Goal: Find specific page/section: Find specific page/section

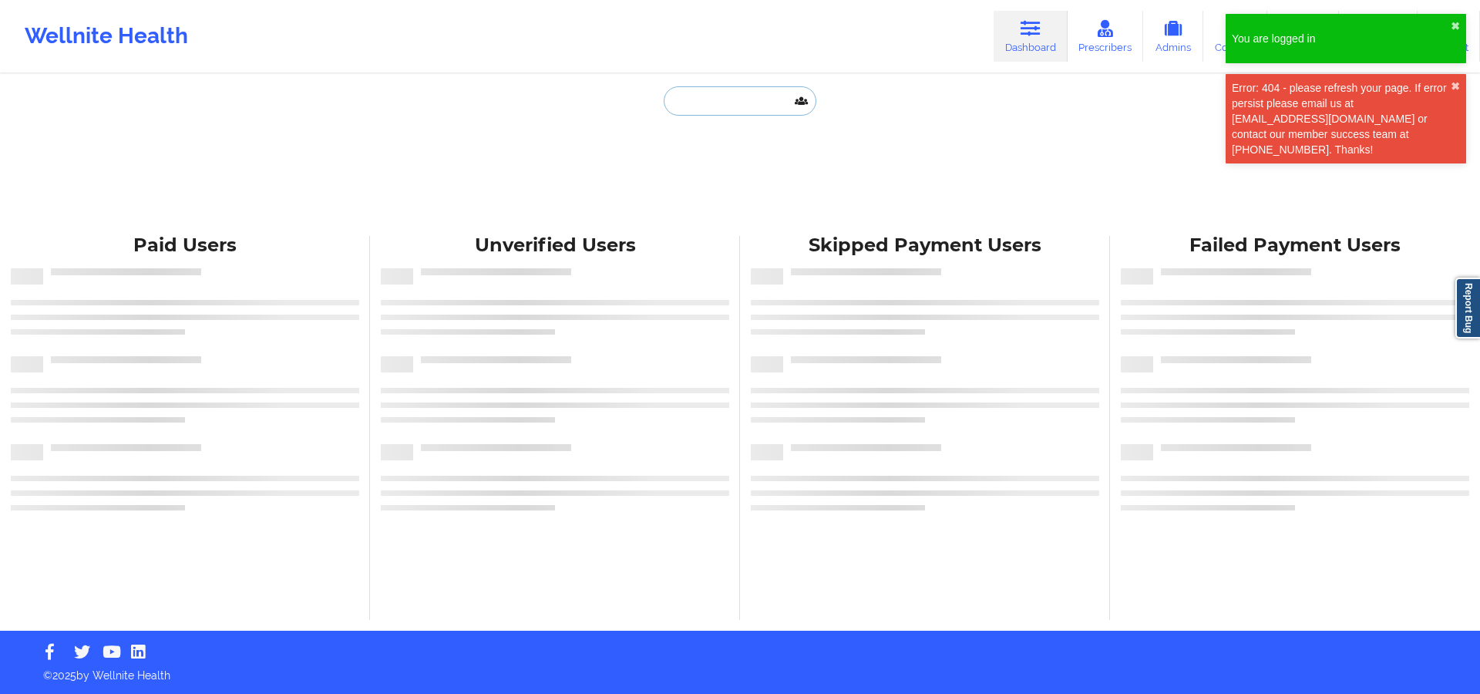
click at [695, 105] on input "text" at bounding box center [740, 100] width 153 height 29
paste input "[PERSON_NAME]"
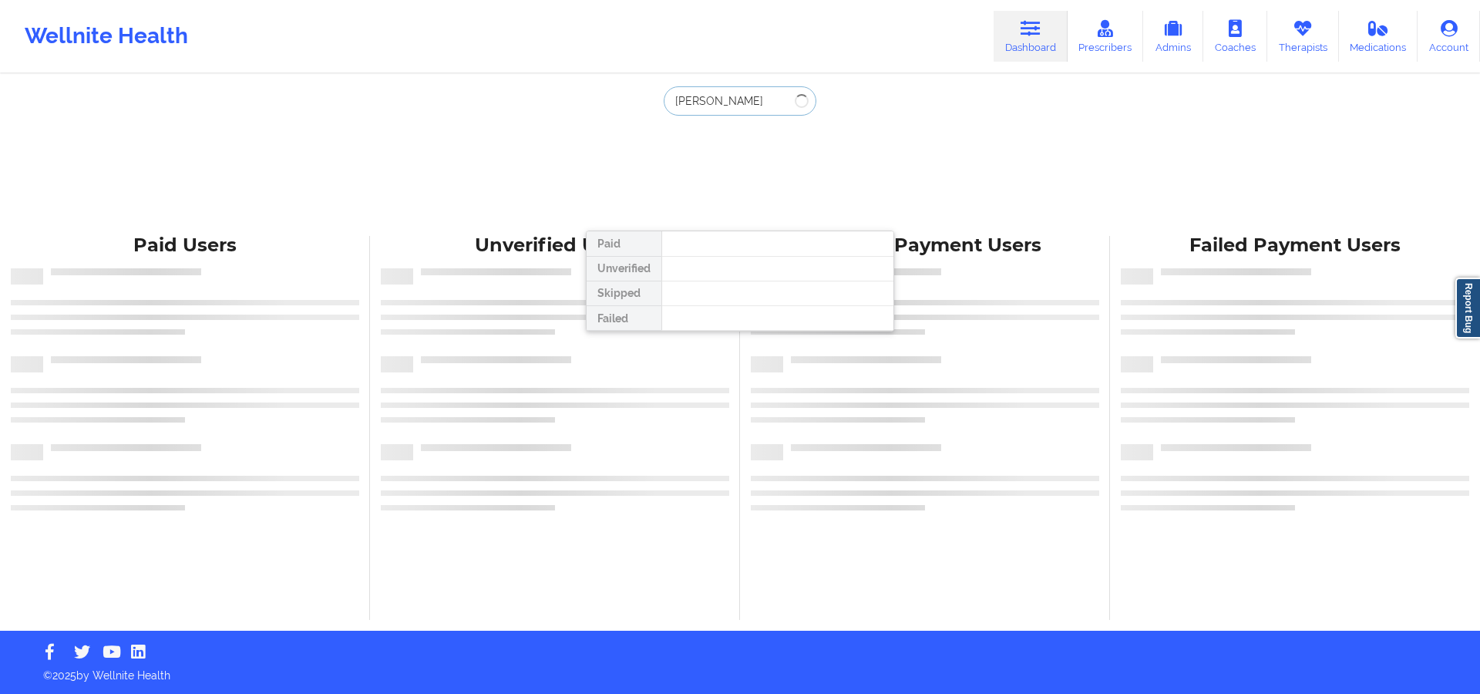
type input "[PERSON_NAME]"
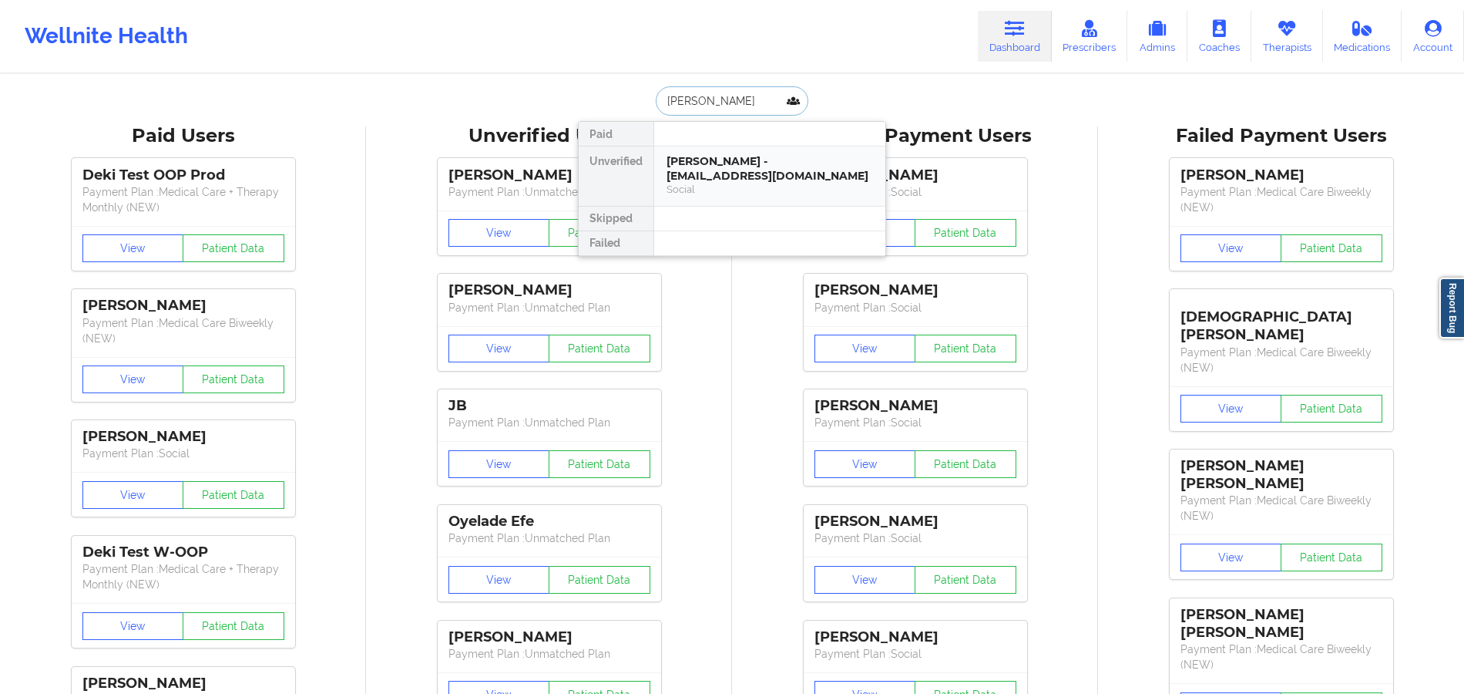
click at [699, 173] on div "[PERSON_NAME] - [EMAIL_ADDRESS][DOMAIN_NAME]" at bounding box center [770, 168] width 207 height 29
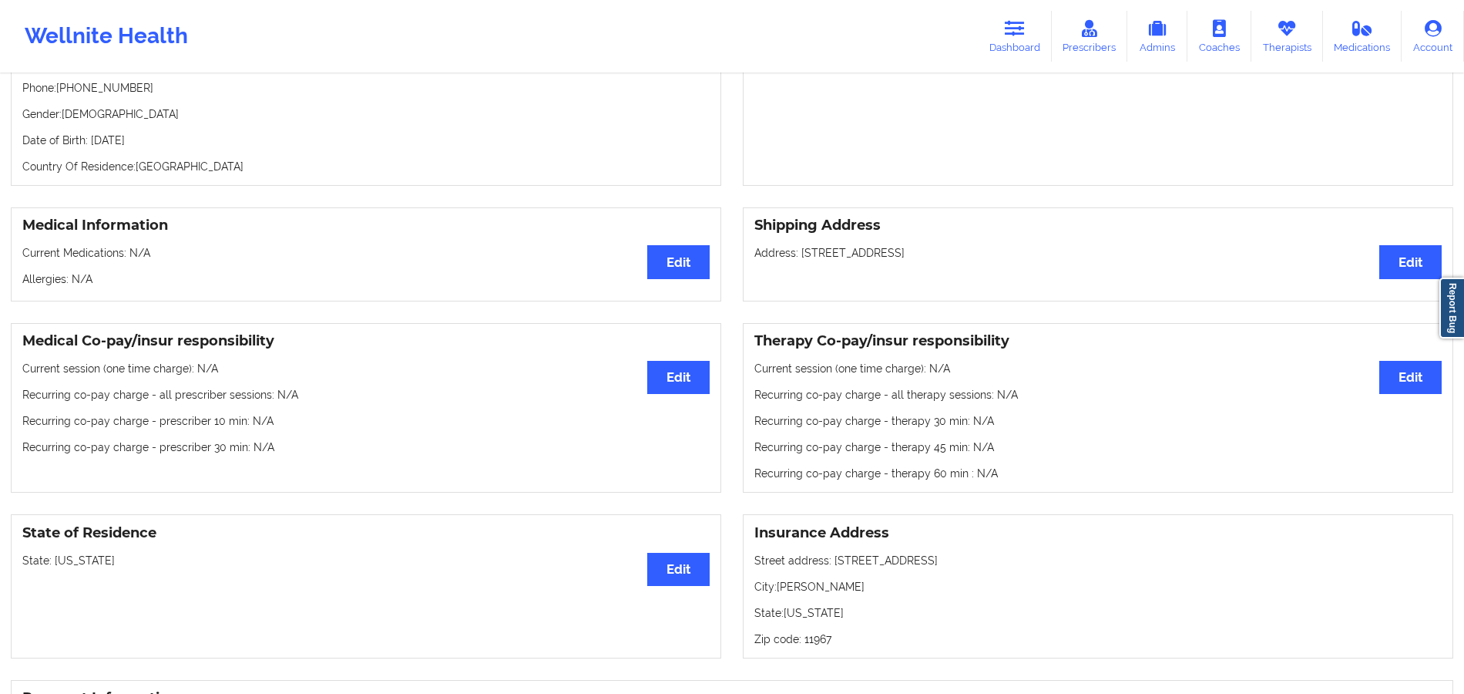
scroll to position [222, 0]
click at [119, 477] on div "Medical Co-pay/insur responsibility Edit Current session (one time charge): N/A…" at bounding box center [366, 406] width 711 height 170
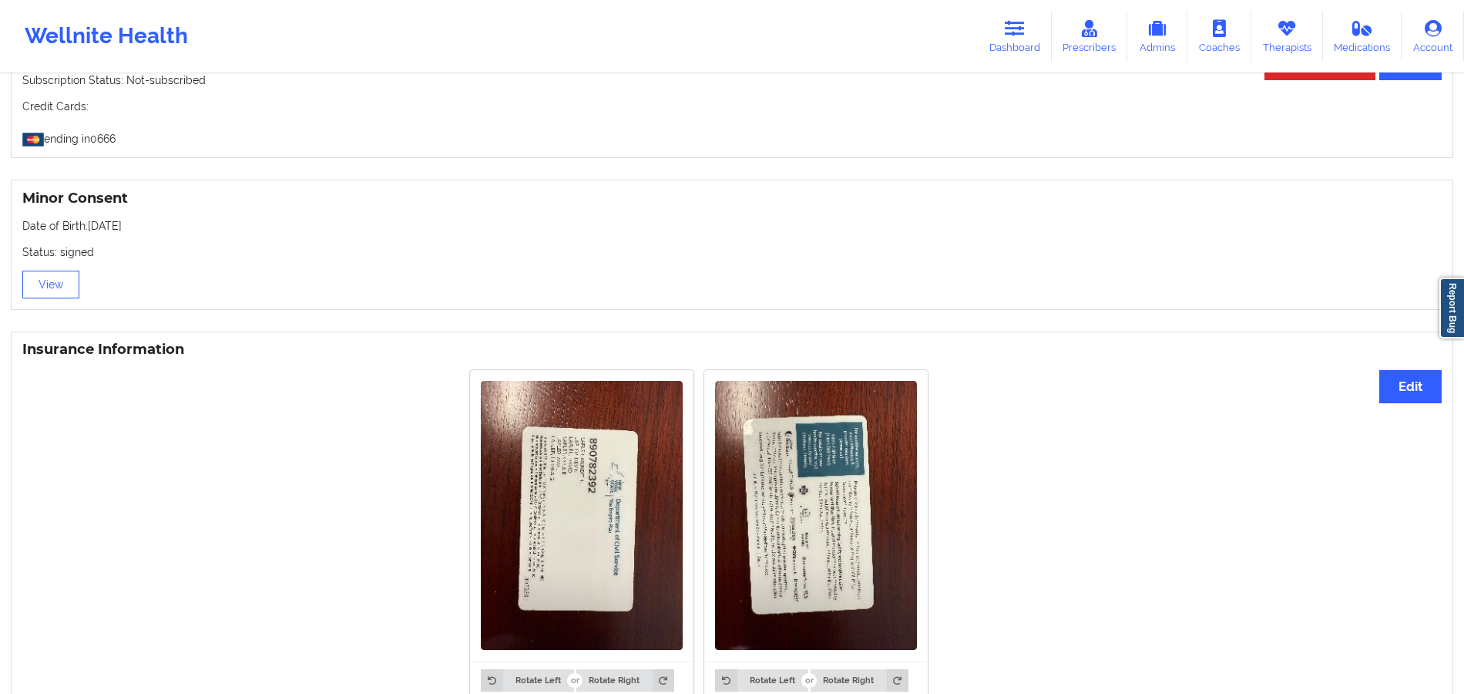
scroll to position [894, 0]
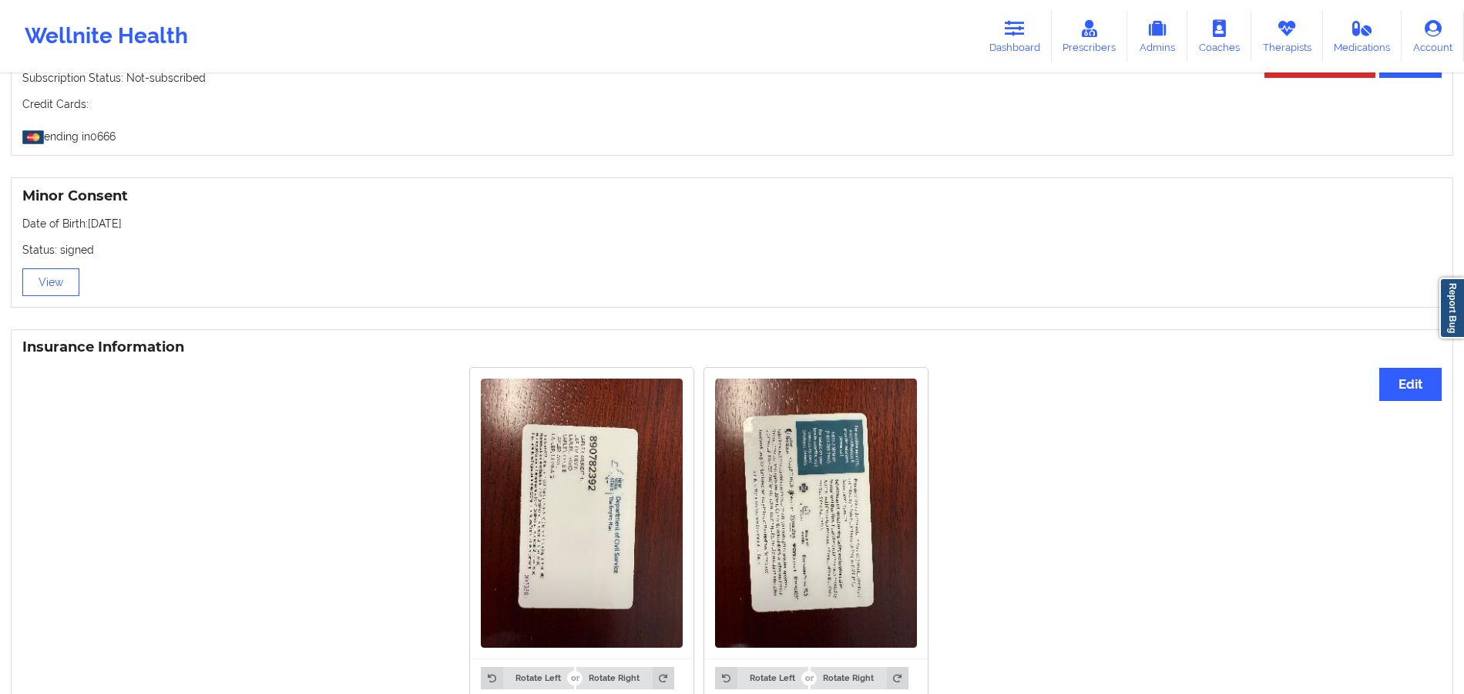
click at [580, 544] on img at bounding box center [582, 512] width 202 height 269
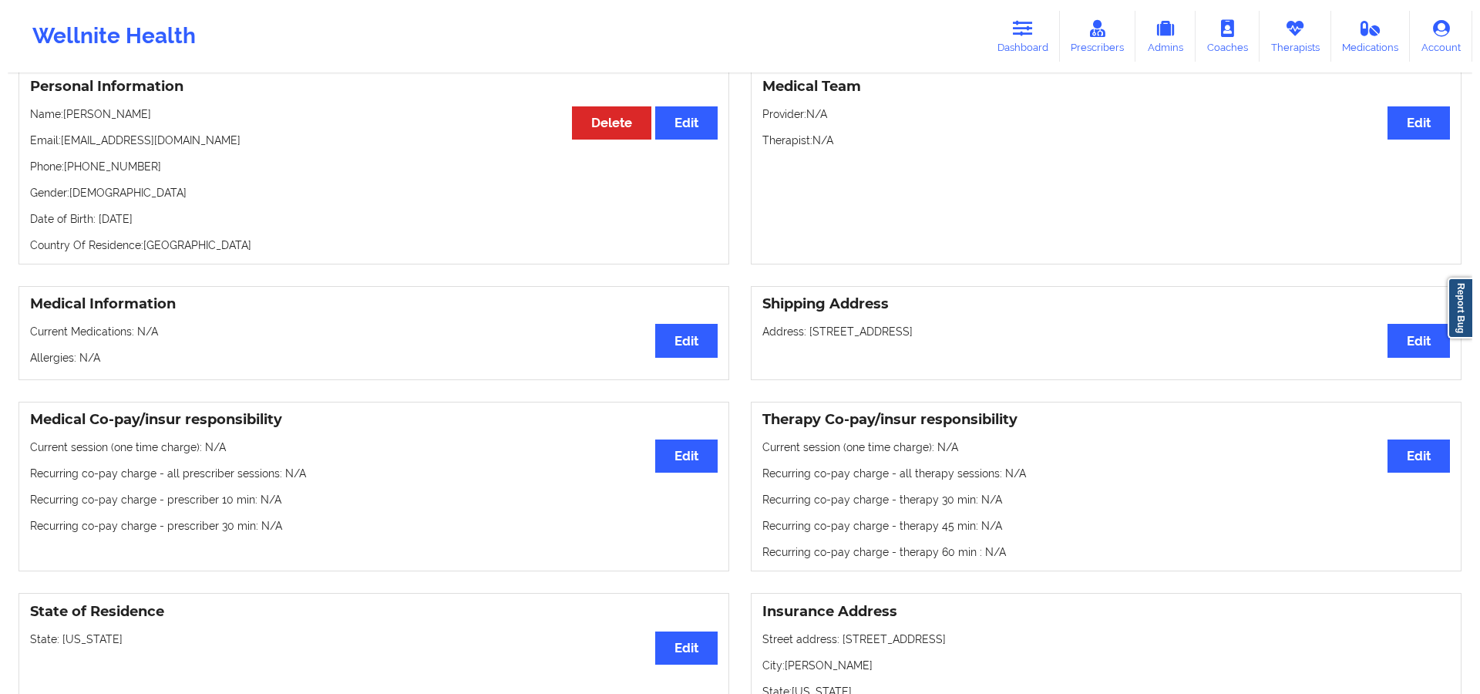
scroll to position [0, 0]
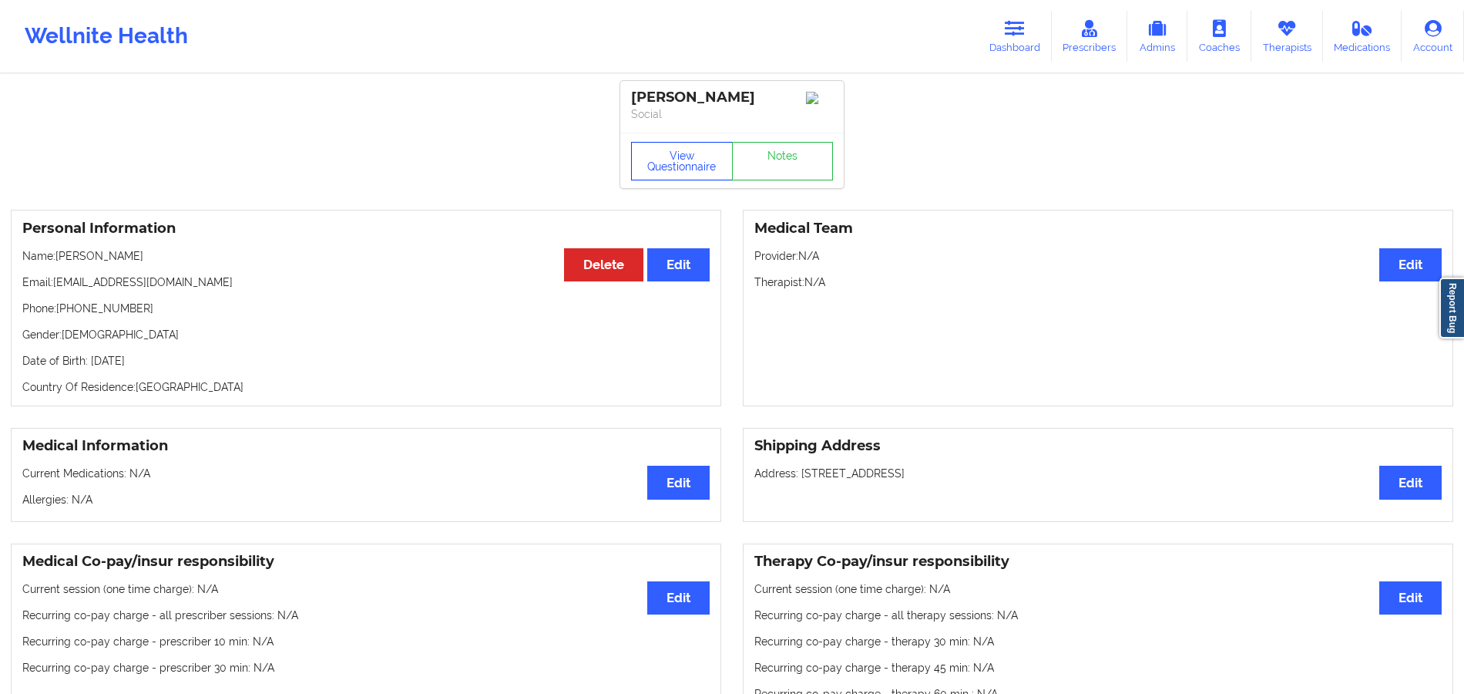
click at [664, 169] on button "View Questionnaire" at bounding box center [682, 161] width 102 height 39
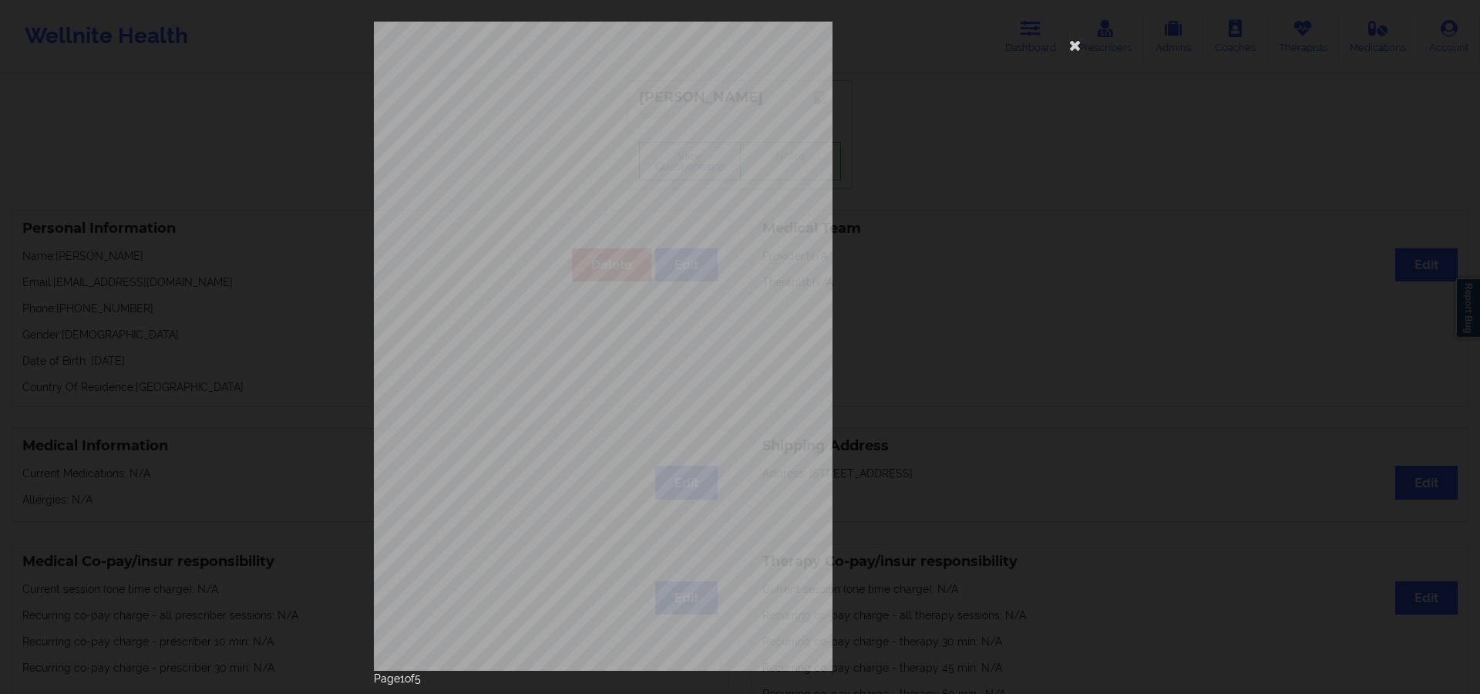
scroll to position [42, 0]
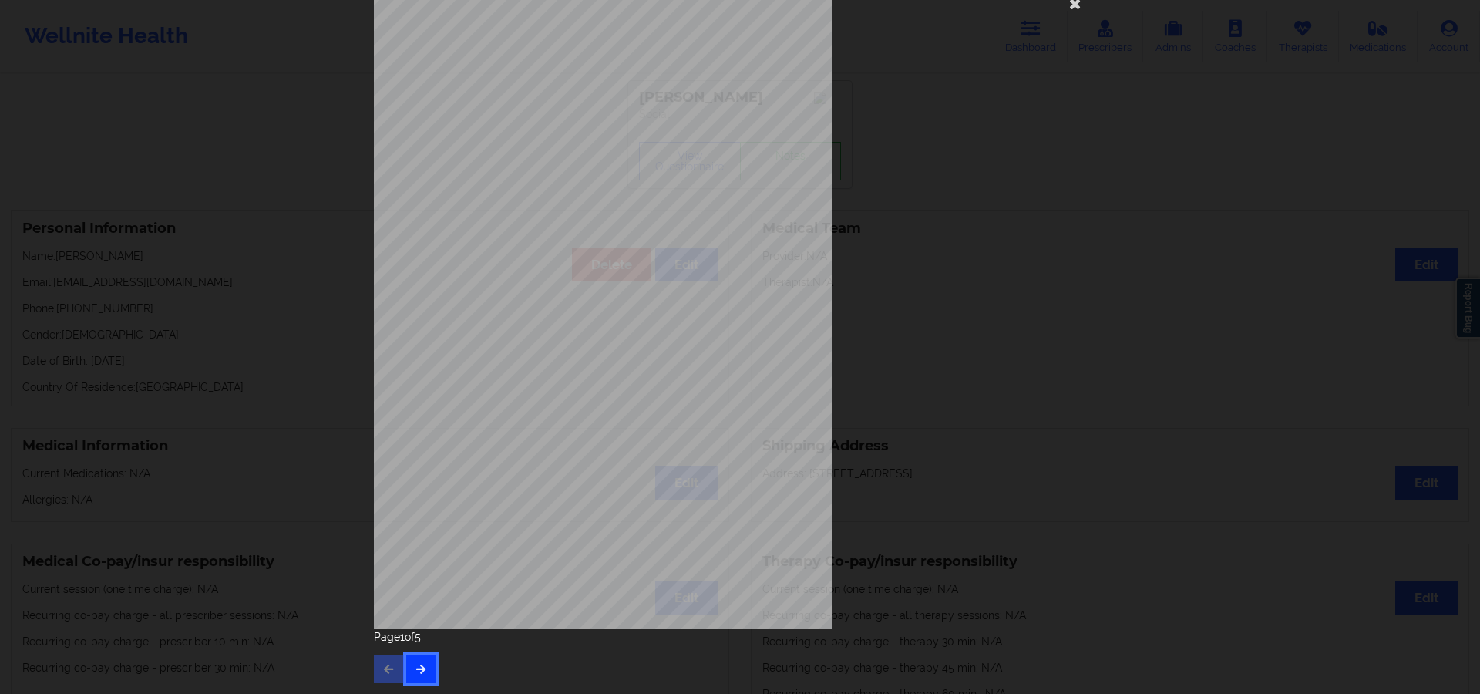
click at [415, 669] on icon "button" at bounding box center [421, 668] width 13 height 9
click at [419, 666] on icon "button" at bounding box center [421, 668] width 13 height 9
click at [418, 672] on icon "button" at bounding box center [421, 668] width 13 height 9
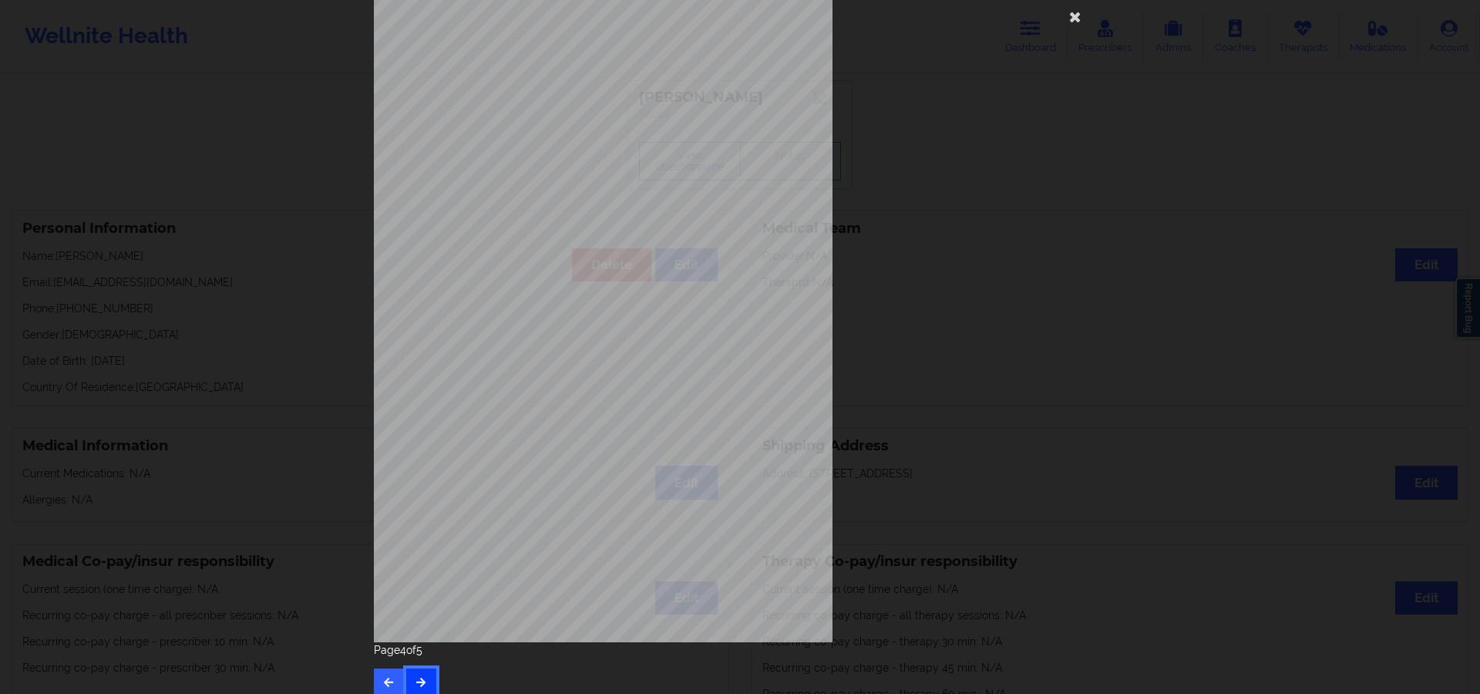
scroll to position [29, 0]
click at [415, 676] on icon "button" at bounding box center [421, 680] width 13 height 9
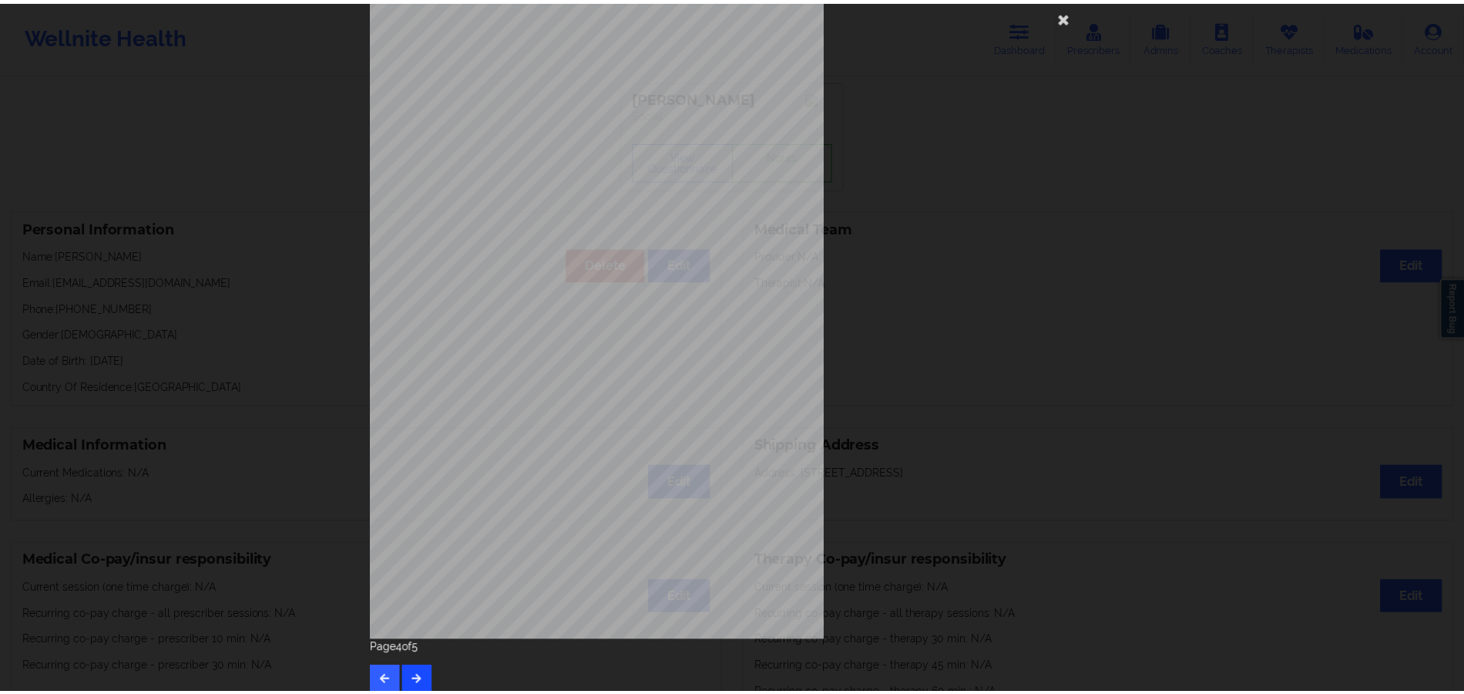
scroll to position [0, 0]
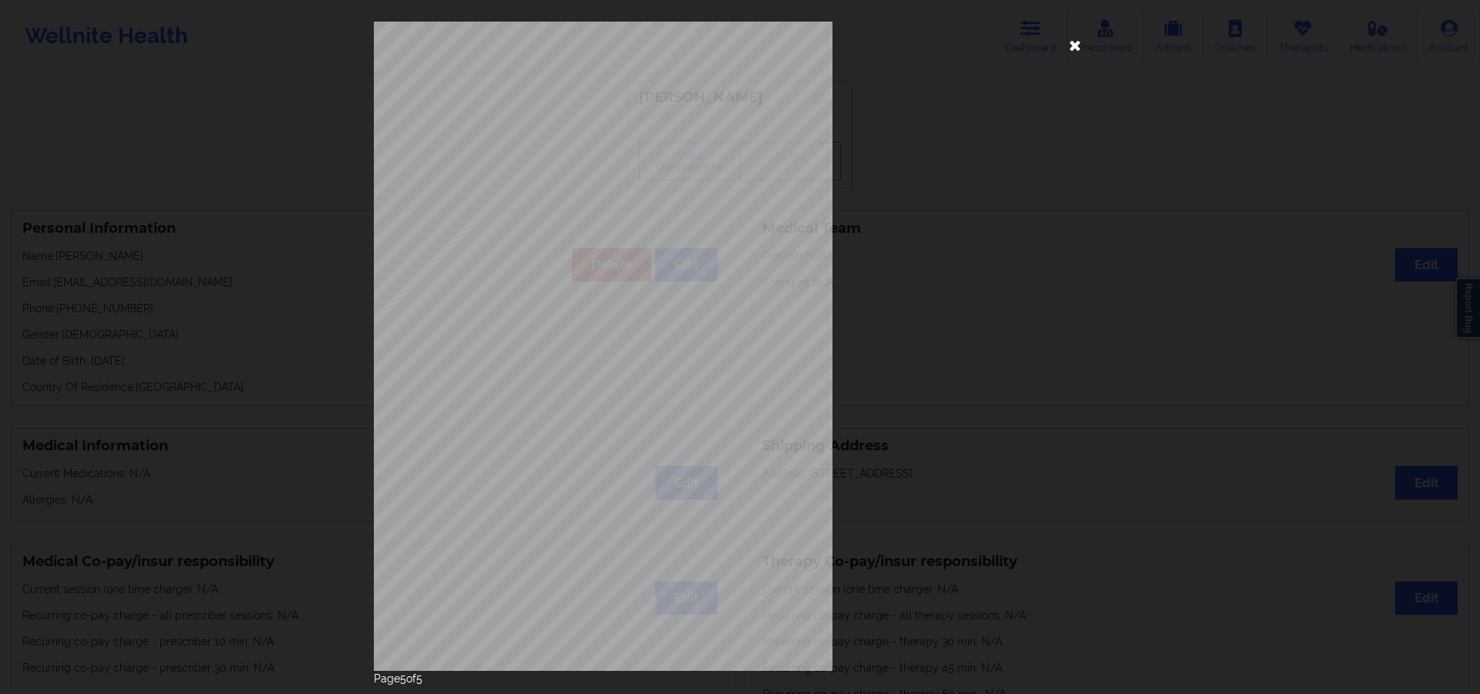
click at [1078, 42] on icon at bounding box center [1075, 44] width 25 height 25
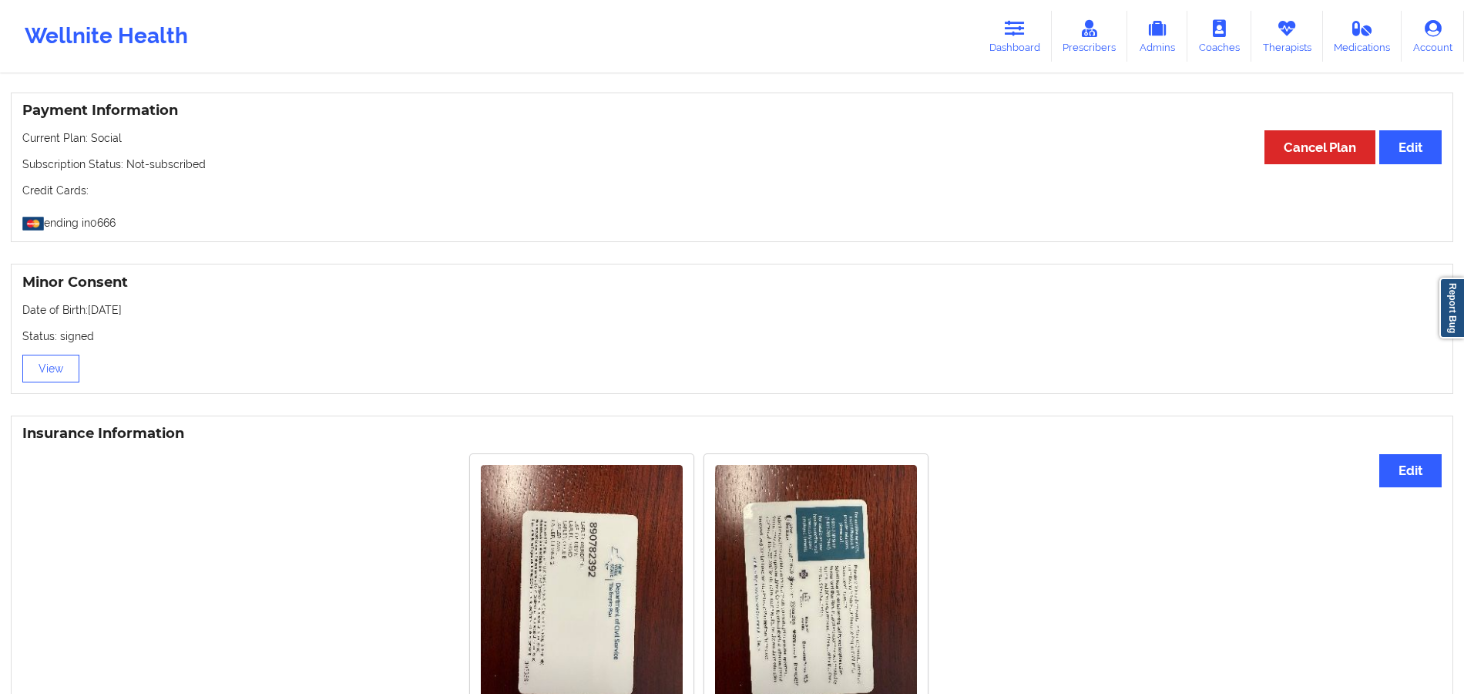
scroll to position [812, 0]
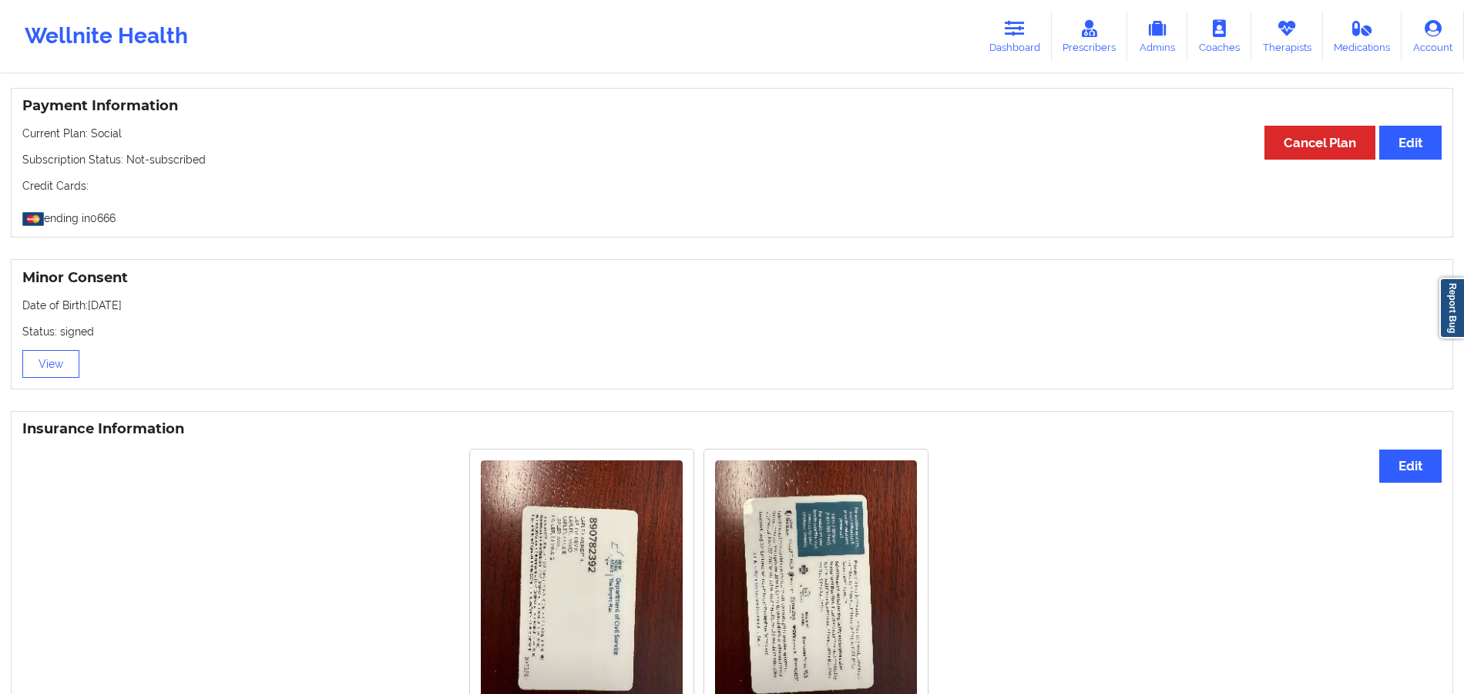
click at [481, 586] on img at bounding box center [582, 594] width 202 height 269
click at [567, 589] on img at bounding box center [582, 594] width 202 height 269
click at [598, 577] on img at bounding box center [582, 594] width 202 height 269
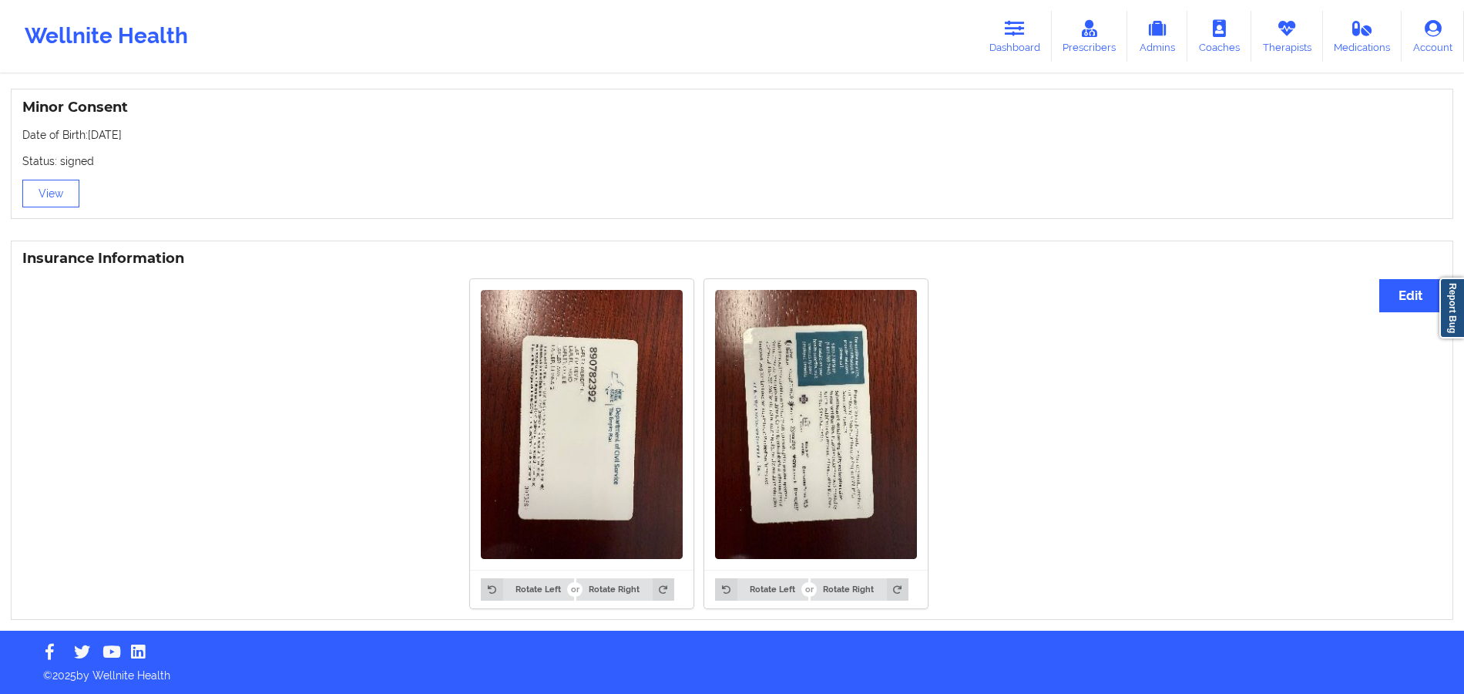
click at [583, 534] on img at bounding box center [582, 424] width 202 height 269
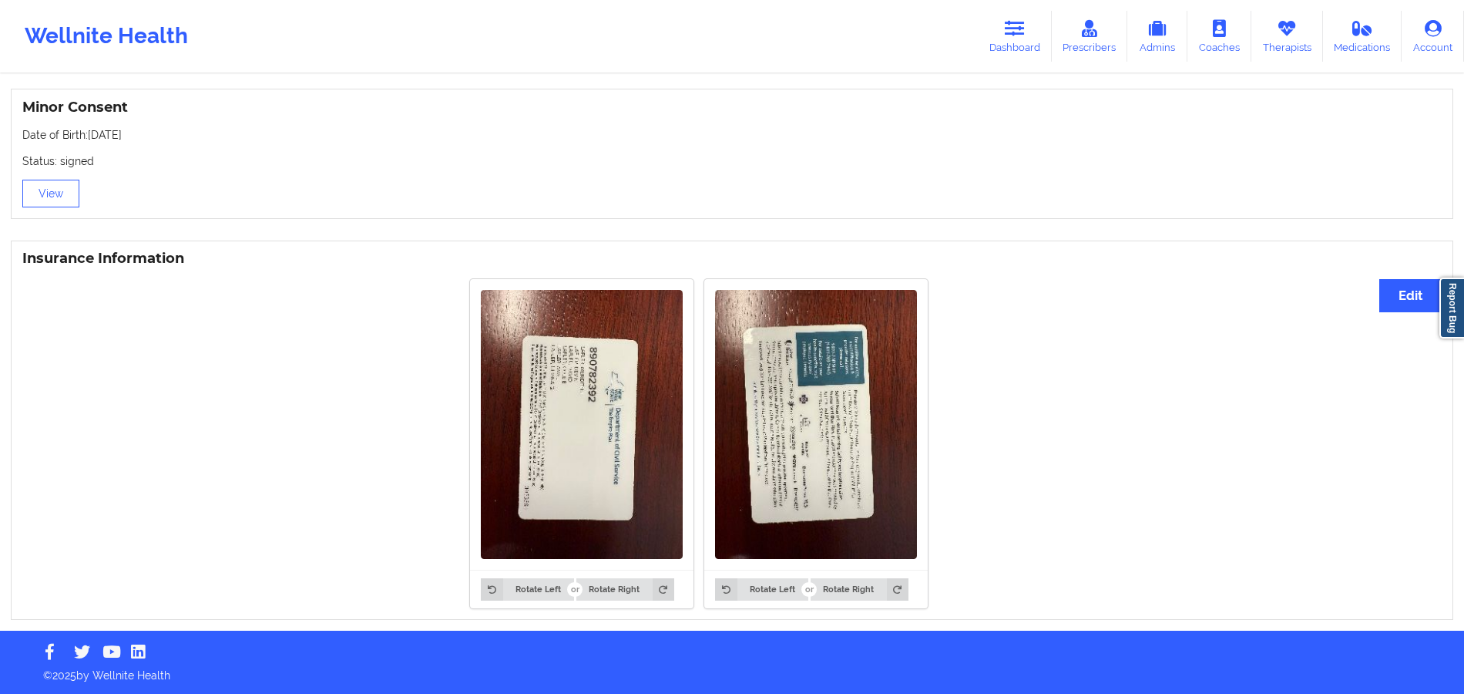
click at [590, 457] on img at bounding box center [582, 424] width 202 height 269
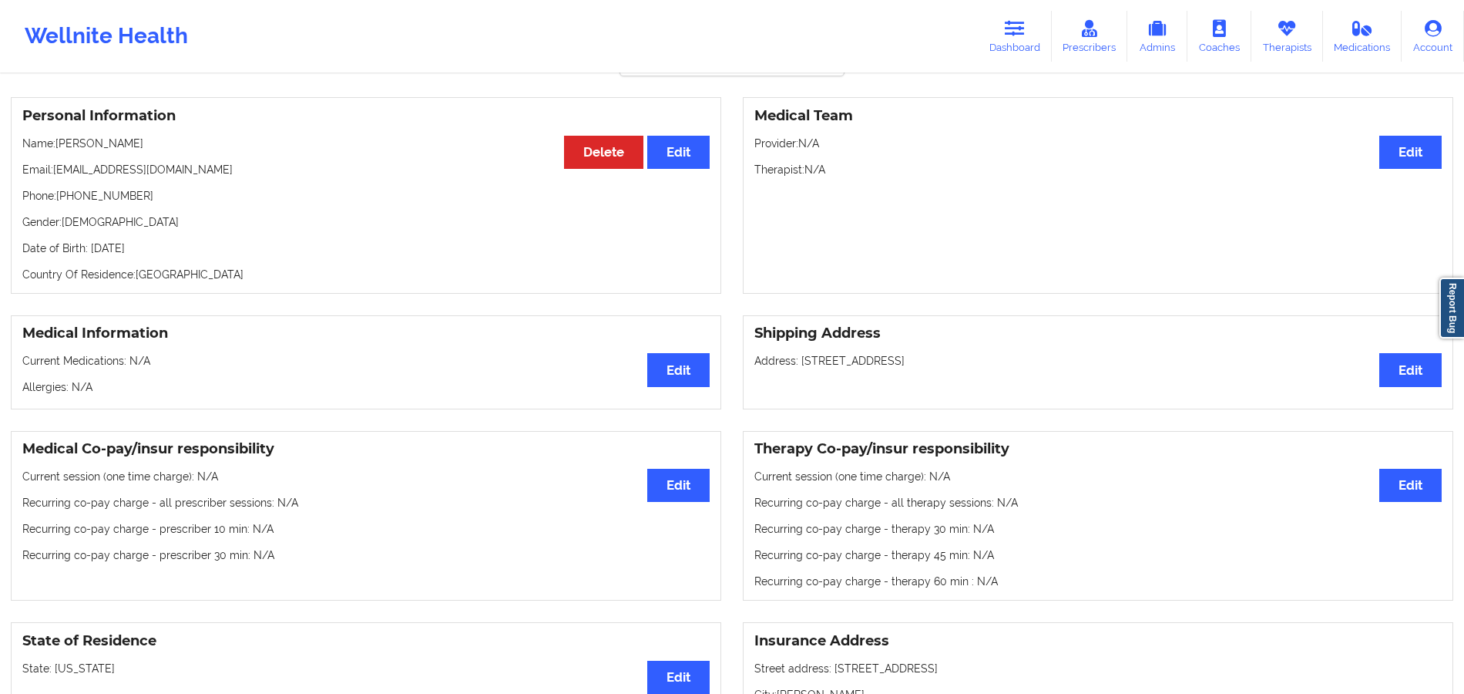
scroll to position [109, 0]
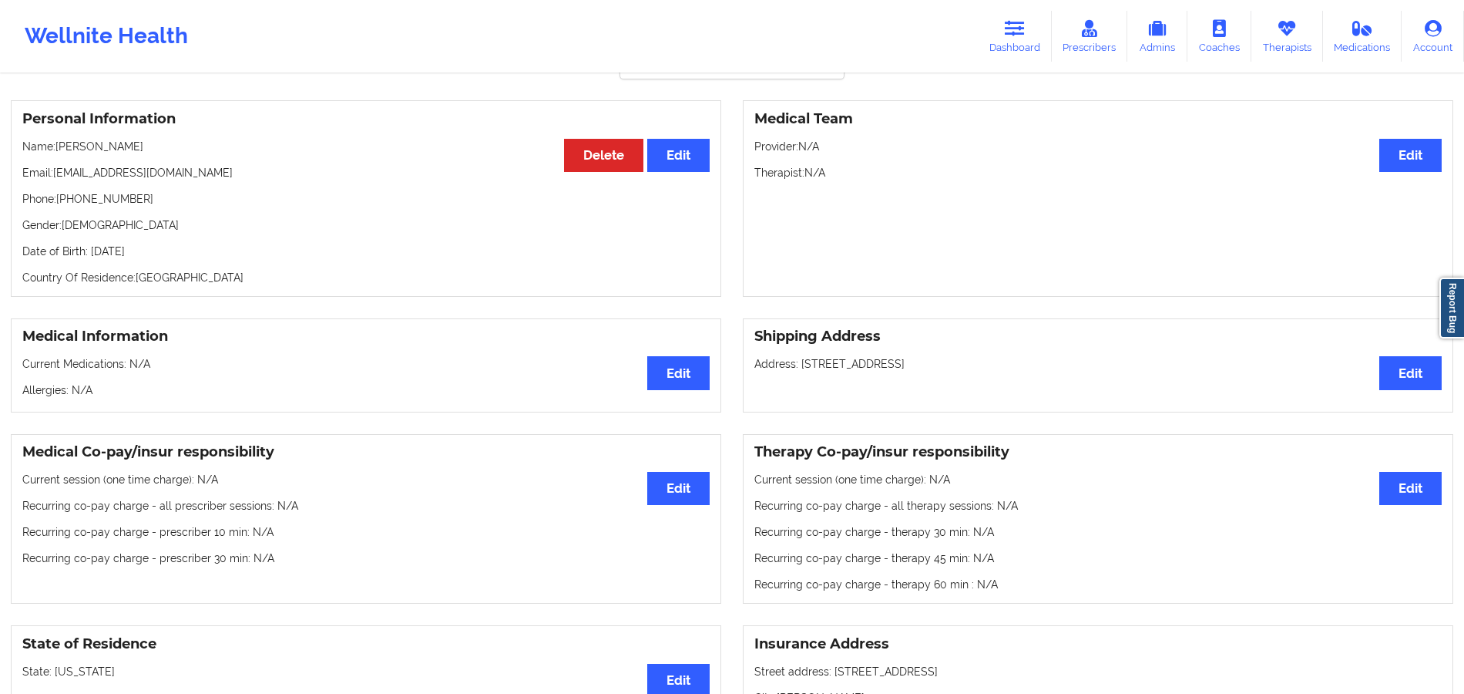
click at [1026, 372] on p "Address: [STREET_ADDRESS]" at bounding box center [1099, 363] width 688 height 15
drag, startPoint x: 1023, startPoint y: 377, endPoint x: 754, endPoint y: 336, distance: 272.1
click at [754, 336] on div "Shipping Address Edit Address: [STREET_ADDRESS]" at bounding box center [1098, 365] width 711 height 94
click at [933, 184] on div "Medical Team Edit Provider: N/A Therapist: N/A" at bounding box center [1098, 198] width 711 height 197
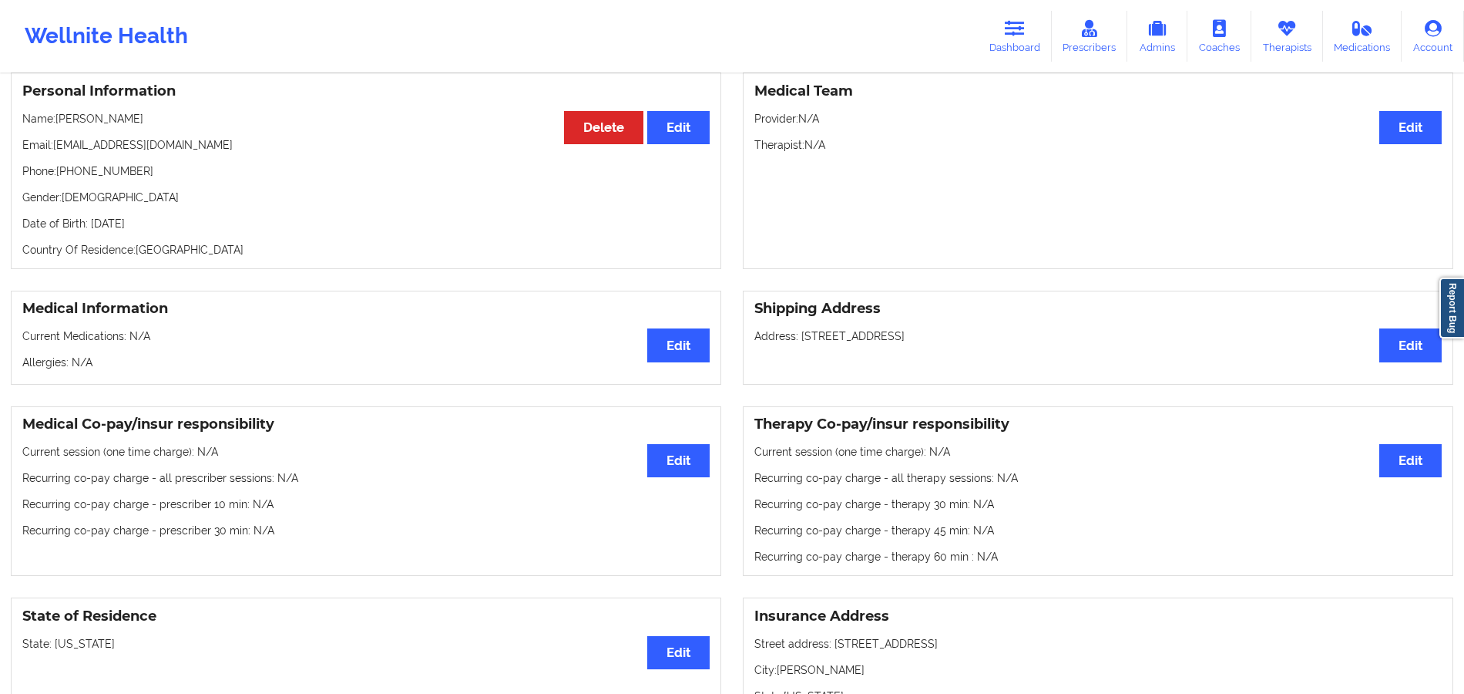
scroll to position [0, 0]
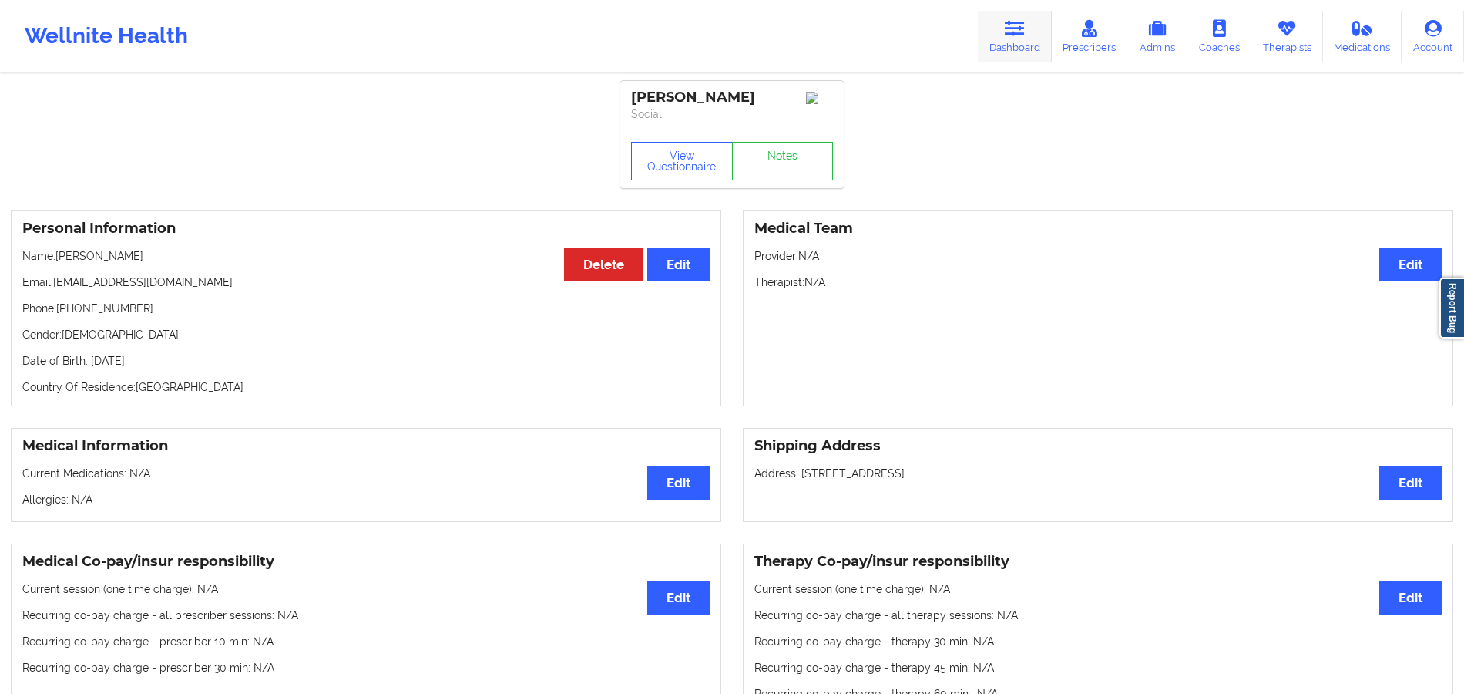
click at [1041, 22] on link "Dashboard" at bounding box center [1015, 36] width 74 height 51
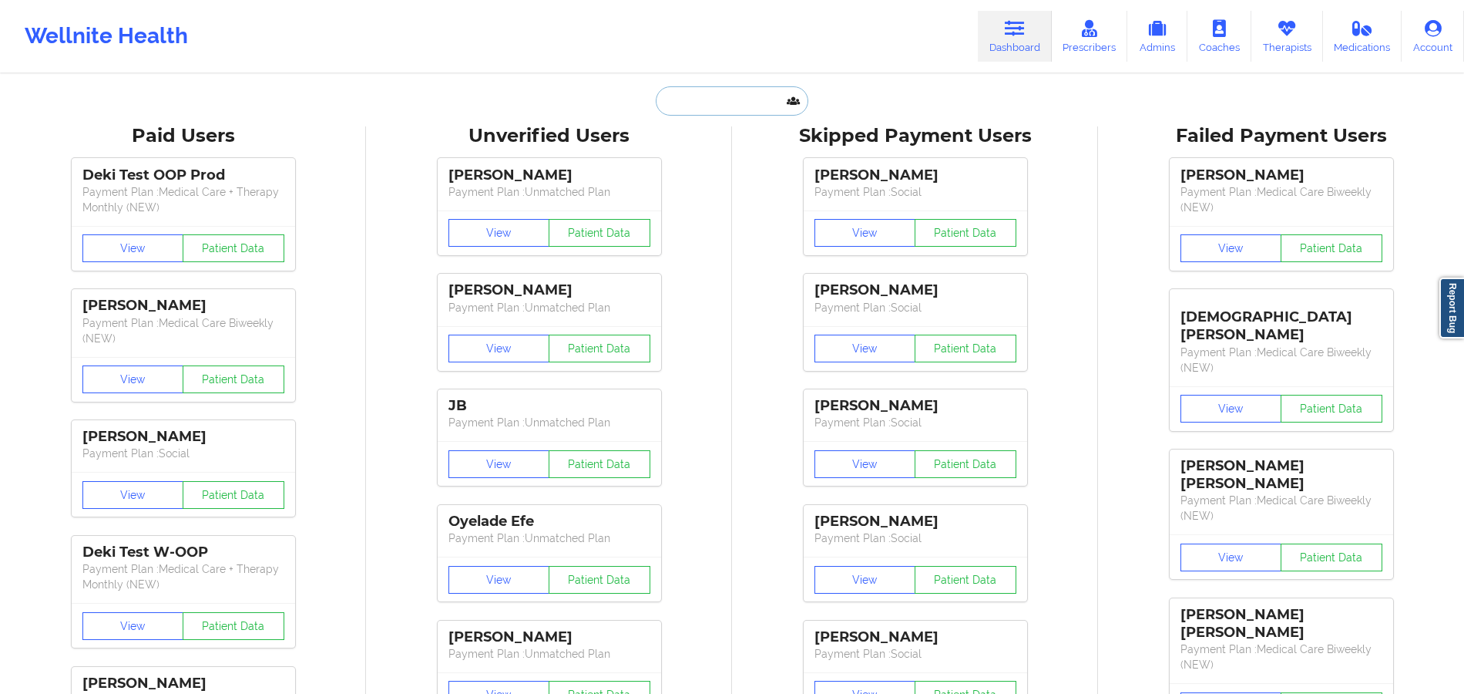
click at [676, 102] on input "text" at bounding box center [732, 100] width 153 height 29
paste input "[PERSON_NAME]"
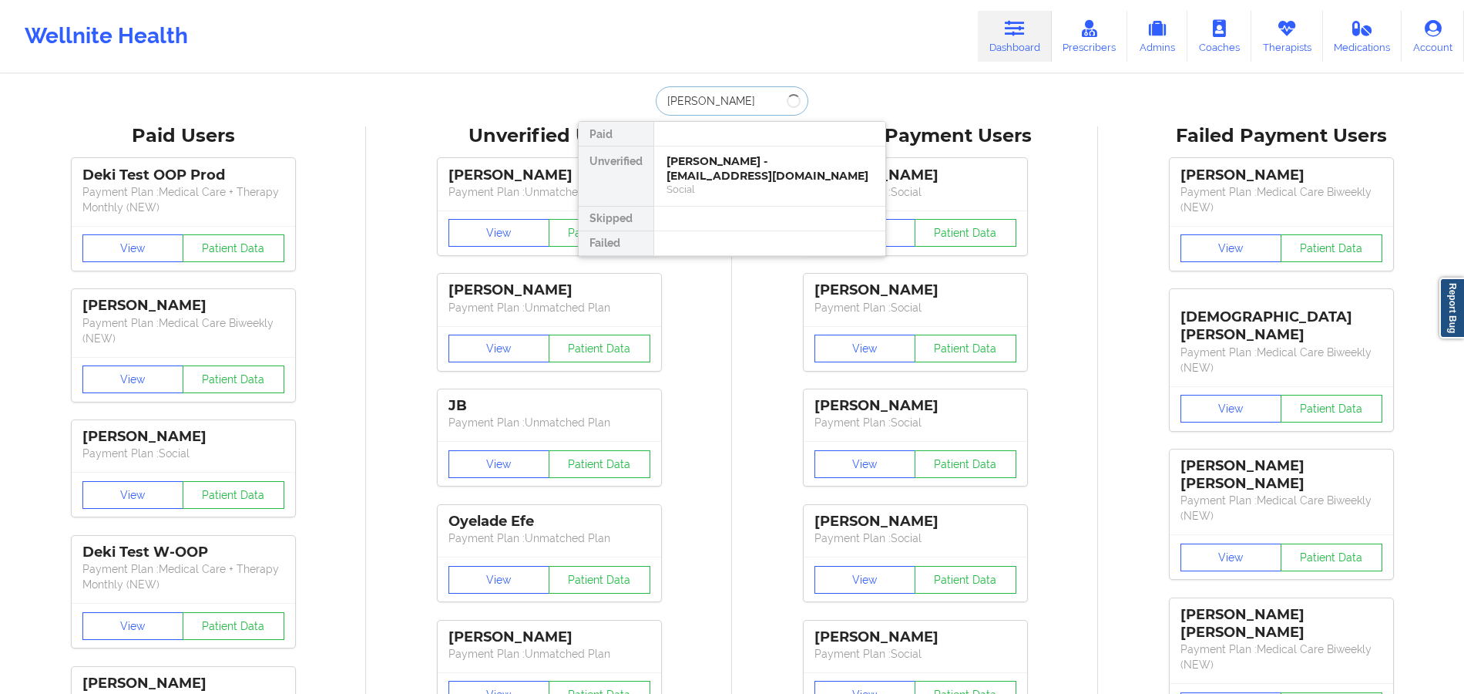
type input "[PERSON_NAME]"
click at [734, 181] on div "[PERSON_NAME] - [EMAIL_ADDRESS][DOMAIN_NAME]" at bounding box center [770, 168] width 207 height 29
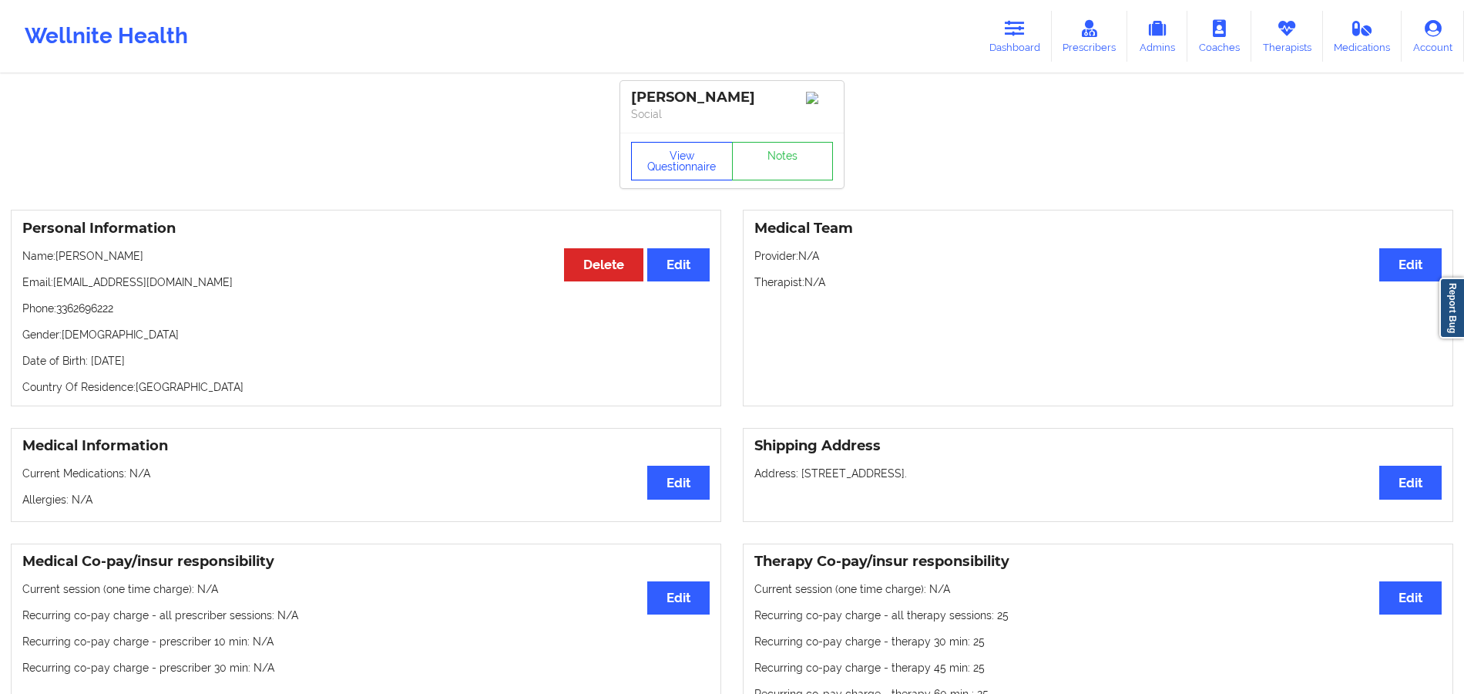
click at [699, 169] on button "View Questionnaire" at bounding box center [682, 161] width 102 height 39
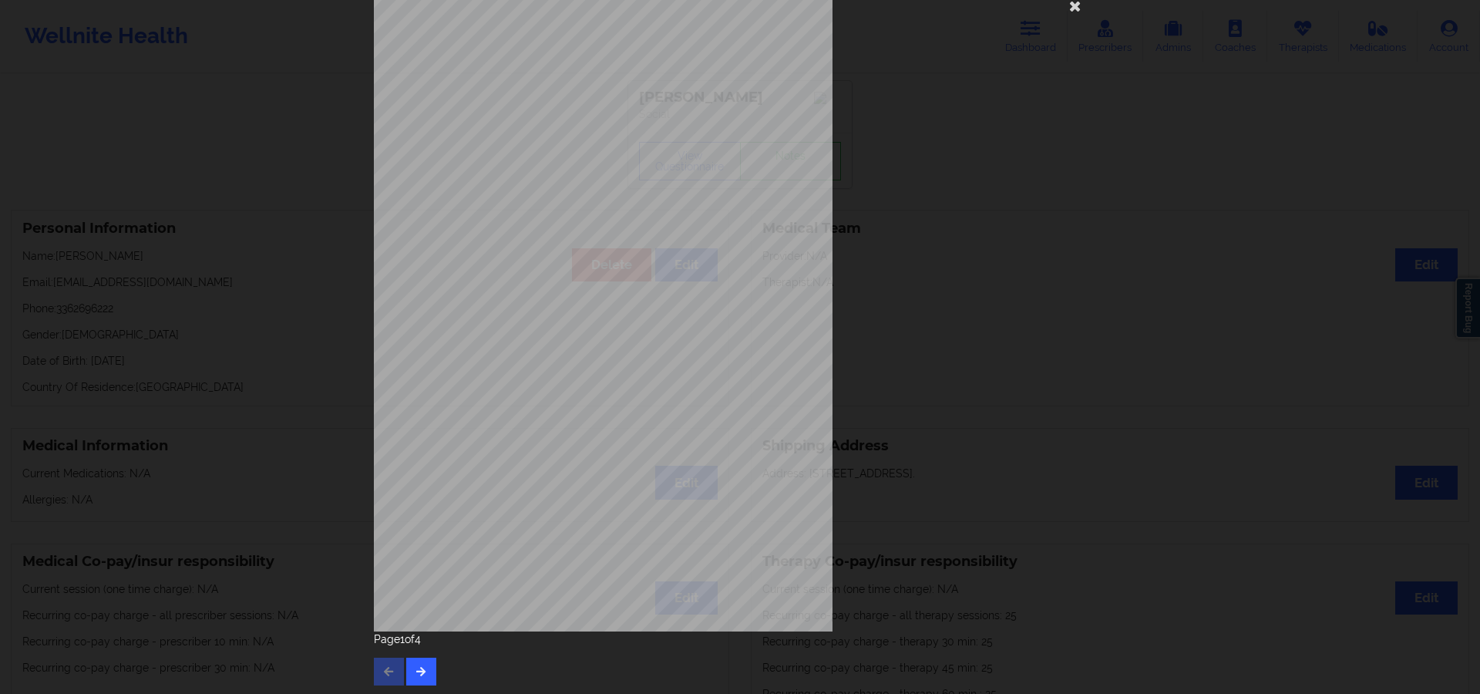
scroll to position [42, 0]
click at [429, 674] on button "button" at bounding box center [421, 669] width 30 height 28
click at [428, 669] on button "button" at bounding box center [421, 669] width 30 height 28
click at [1068, 8] on icon at bounding box center [1075, 3] width 25 height 25
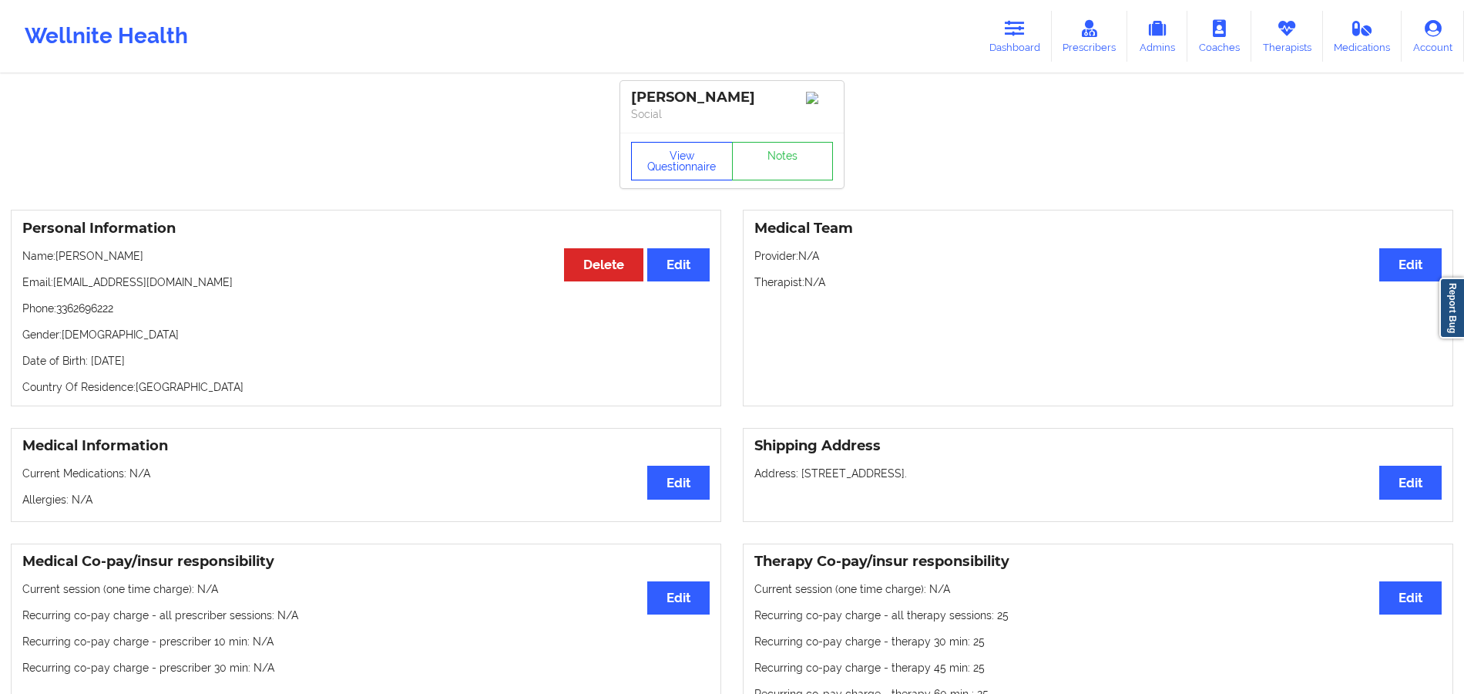
click at [662, 162] on button "View Questionnaire" at bounding box center [682, 161] width 102 height 39
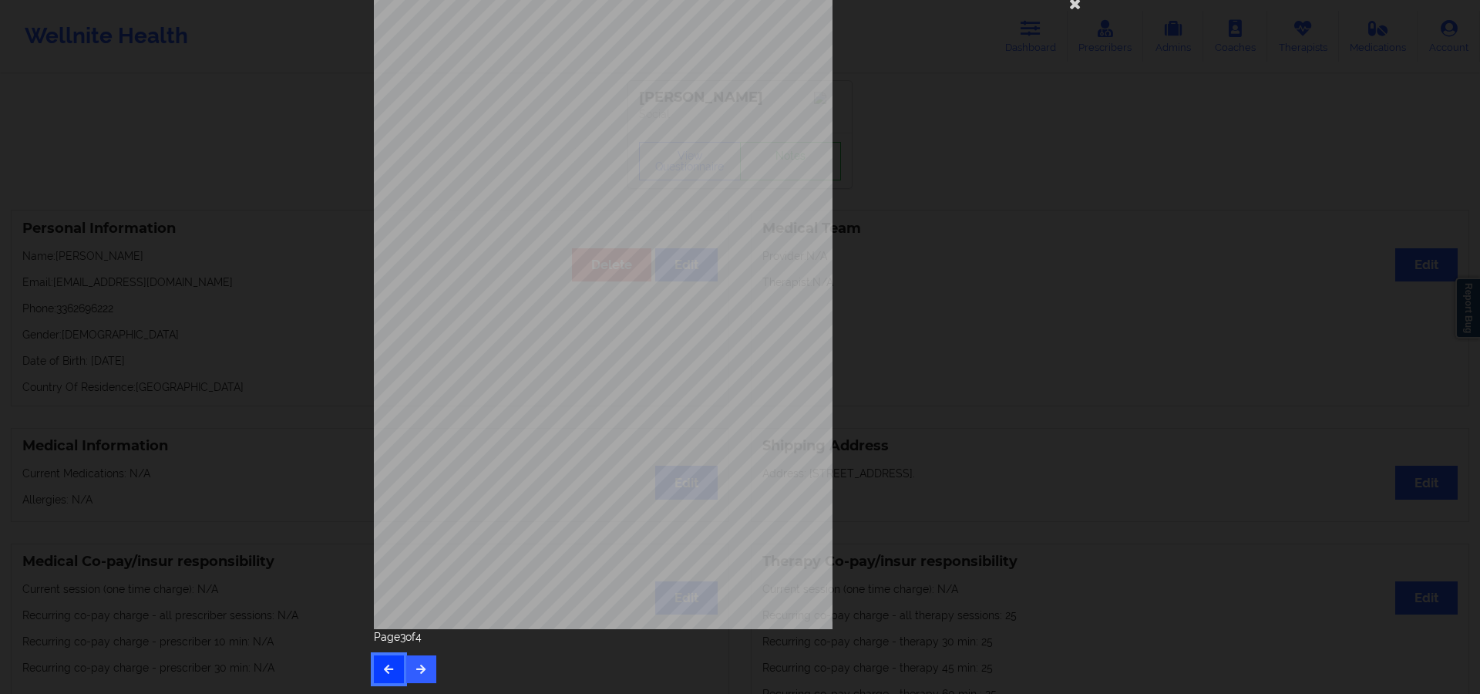
click at [386, 673] on icon "button" at bounding box center [388, 668] width 13 height 9
click at [382, 673] on icon "button" at bounding box center [388, 668] width 13 height 9
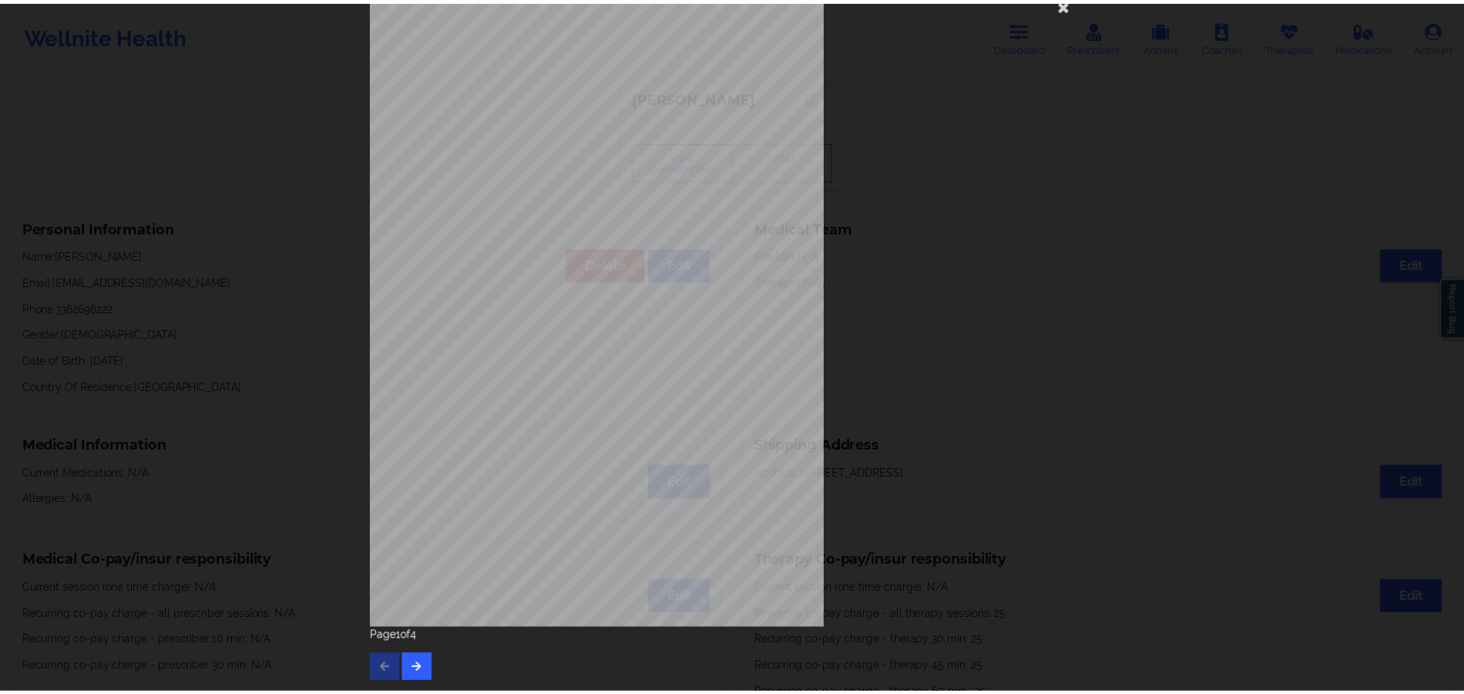
scroll to position [0, 0]
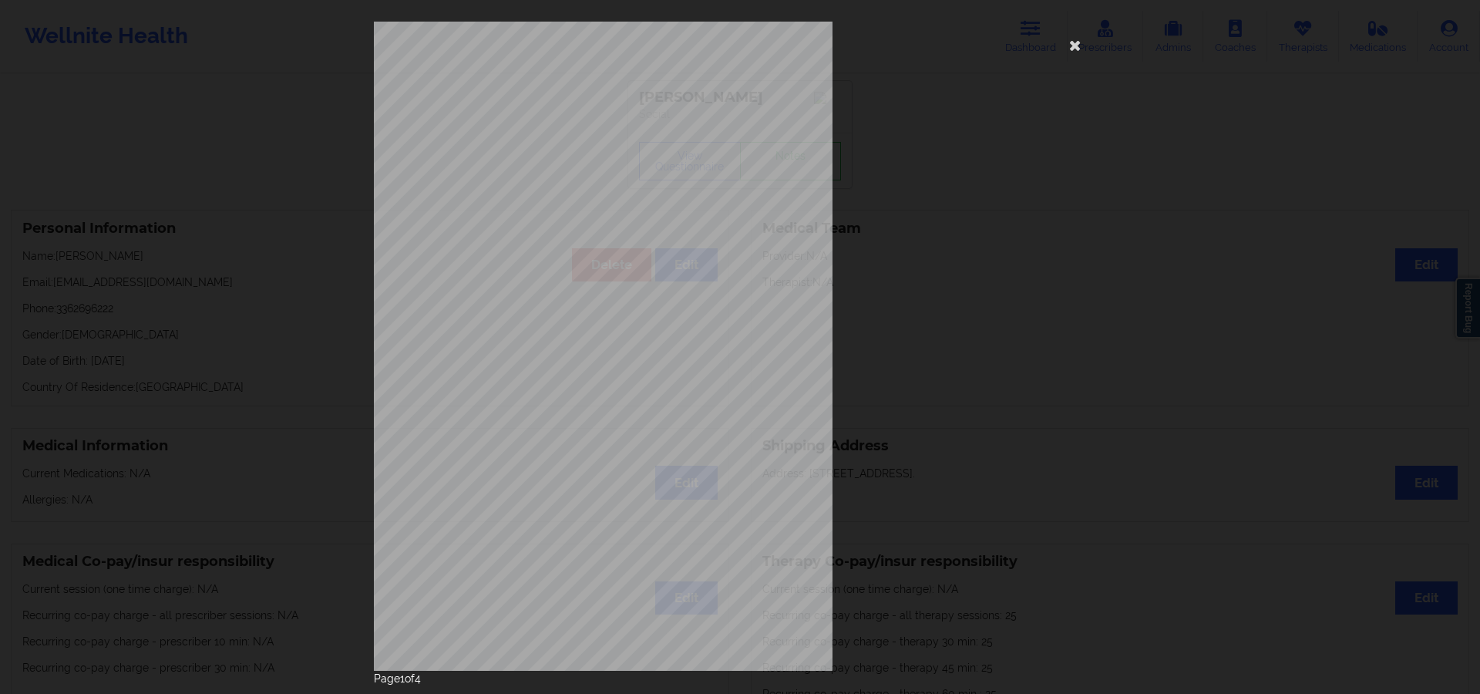
click at [240, 624] on div "[STREET_ADDRESS] What state do you live in ? [US_STATE] Full Name [PERSON_NAME]…" at bounding box center [740, 347] width 1480 height 694
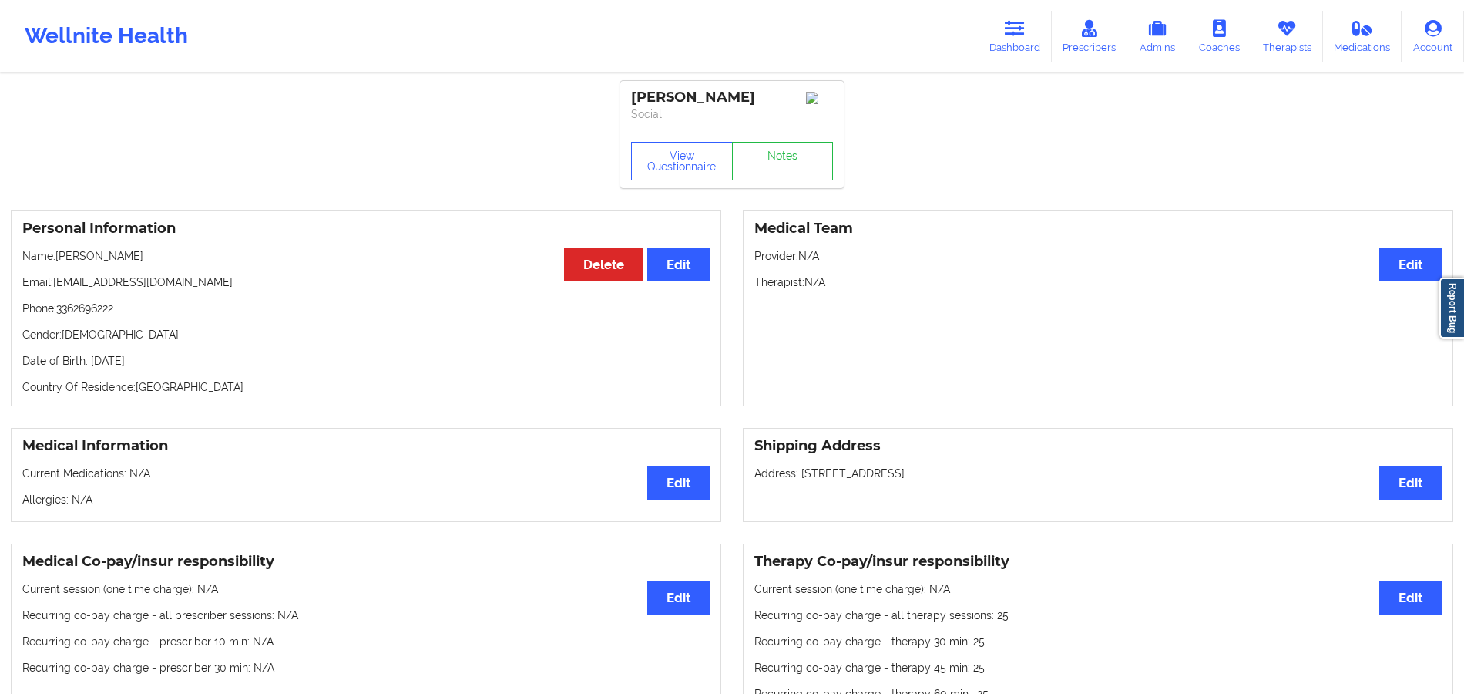
scroll to position [103, 0]
